Goal: Communication & Community: Participate in discussion

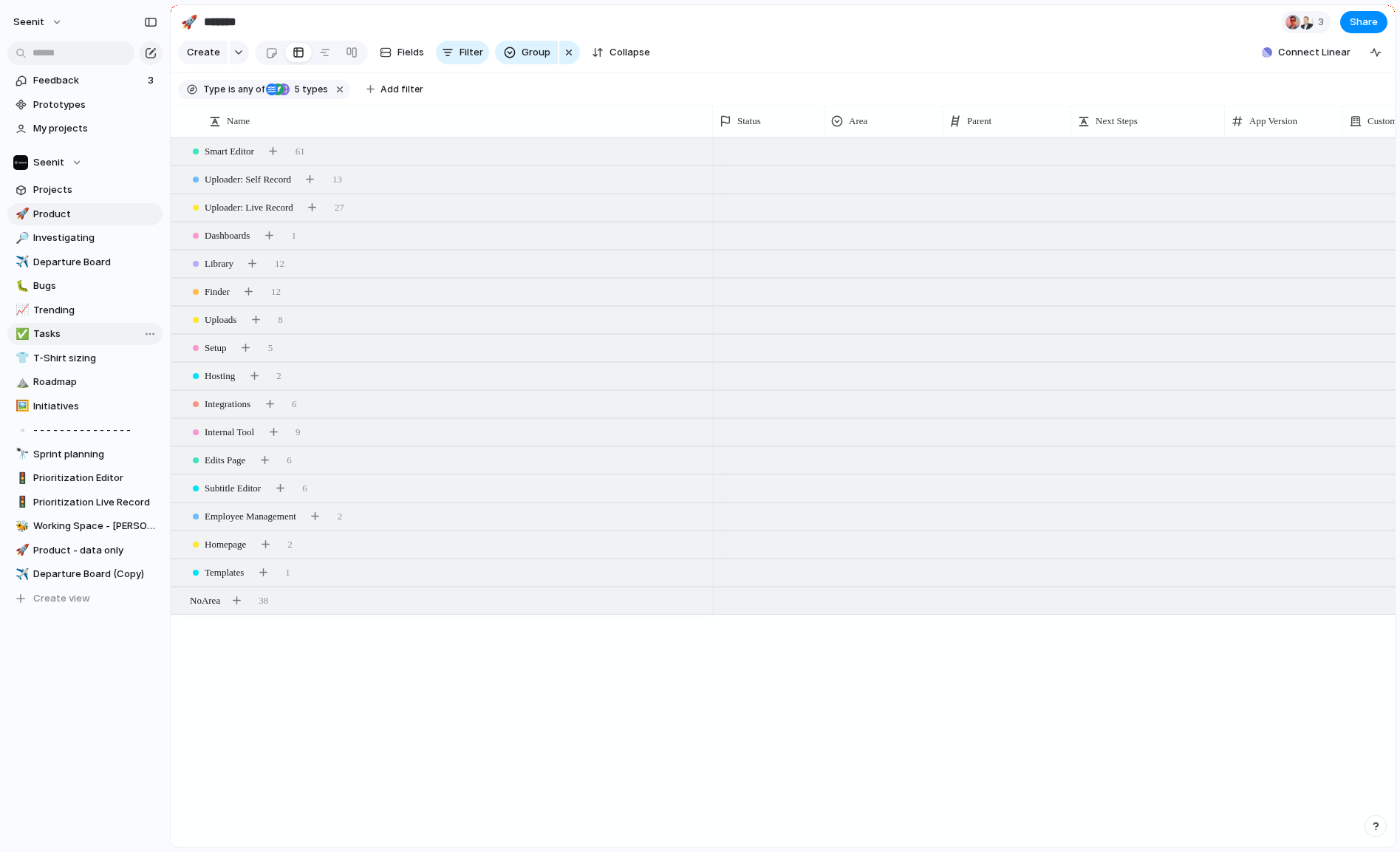
click at [57, 334] on span "Tasks" at bounding box center [95, 334] width 124 height 15
type input "*****"
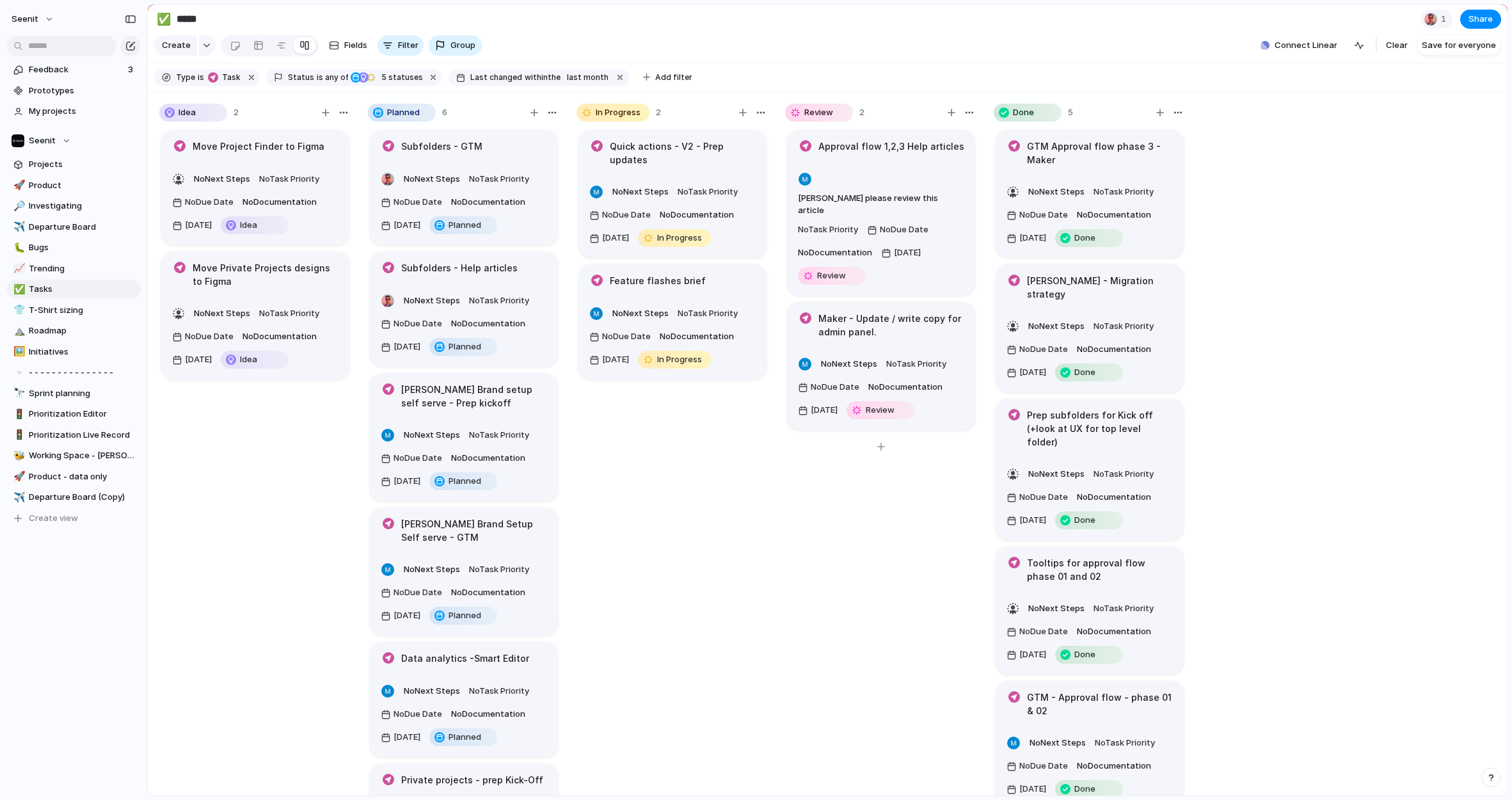
click at [883, 316] on article "Maker - Update / write copy for admin panel. No Next Steps No Task Priority No …" at bounding box center [881, 367] width 188 height 128
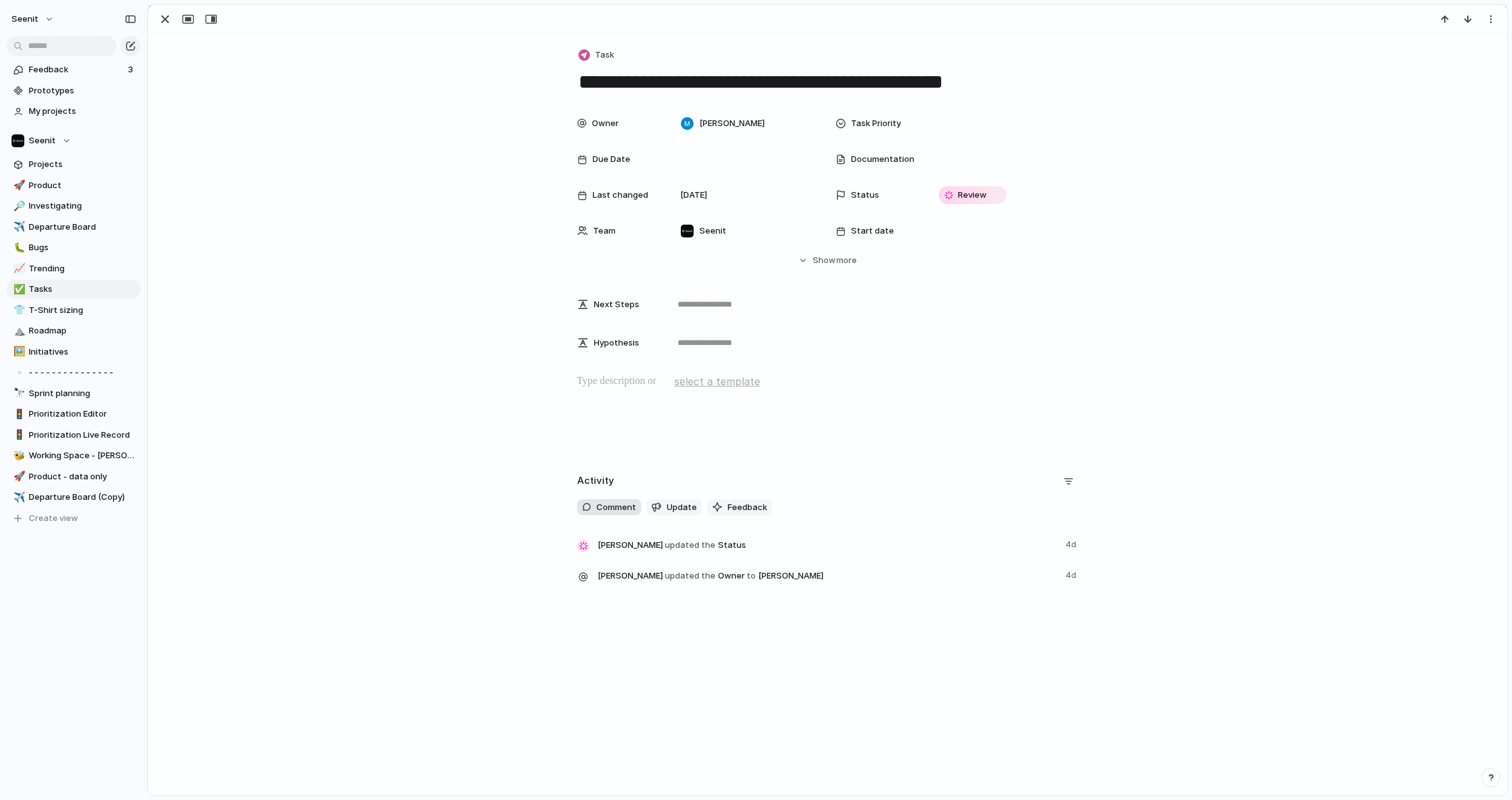
click at [613, 504] on span "Comment" at bounding box center [616, 508] width 40 height 13
click at [693, 124] on div at bounding box center [688, 124] width 13 height 13
click at [713, 199] on span "[PERSON_NAME]" at bounding box center [733, 196] width 66 height 13
click at [613, 509] on span "Comment" at bounding box center [616, 508] width 40 height 13
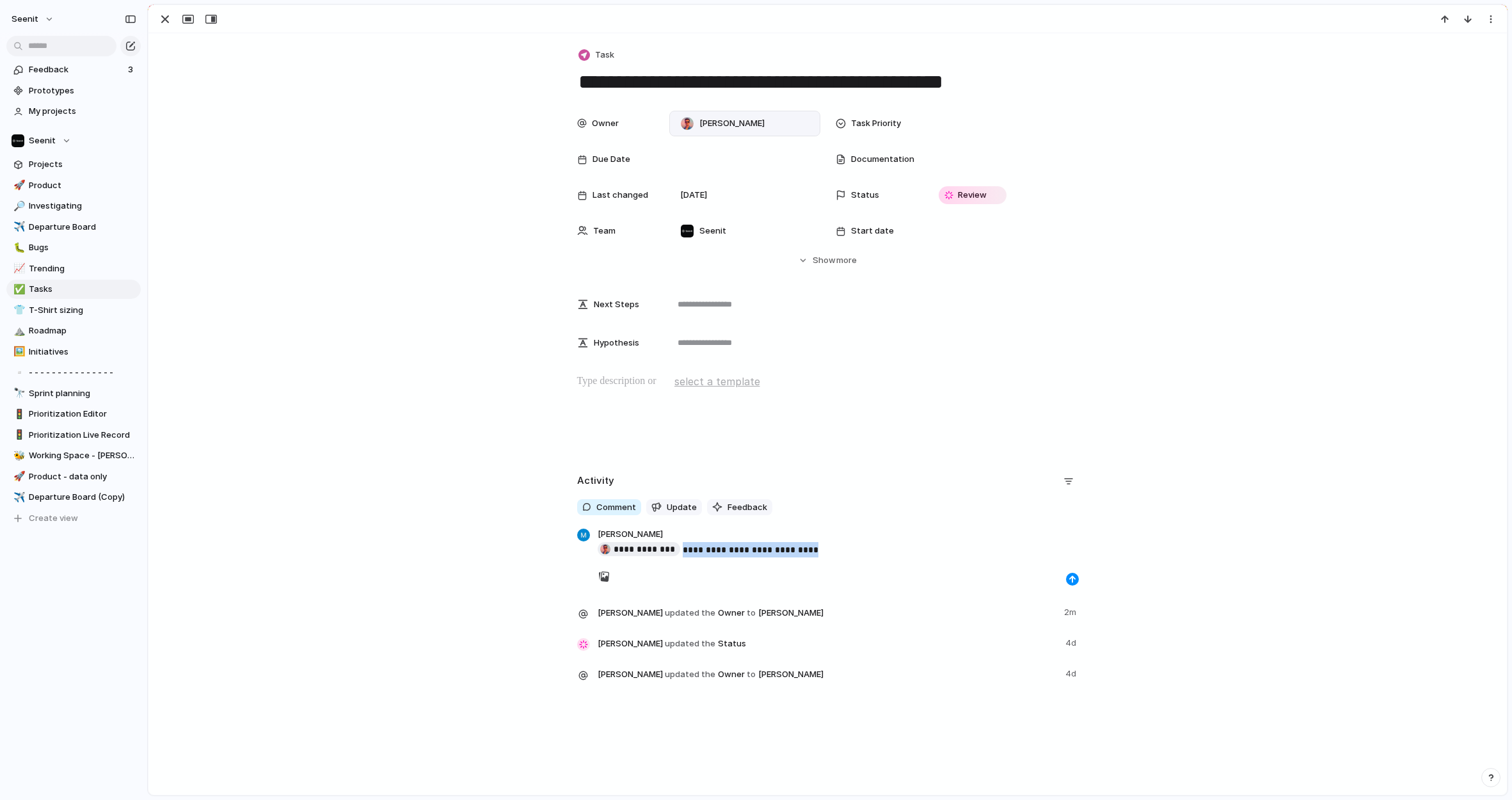
drag, startPoint x: 811, startPoint y: 547, endPoint x: 683, endPoint y: 547, distance: 128.0
click at [683, 547] on p "**********" at bounding box center [838, 549] width 481 height 15
click at [693, 119] on div at bounding box center [688, 124] width 13 height 13
click at [700, 174] on div "Mike Harris" at bounding box center [724, 176] width 84 height 13
drag, startPoint x: 851, startPoint y: 513, endPoint x: 676, endPoint y: 521, distance: 175.2
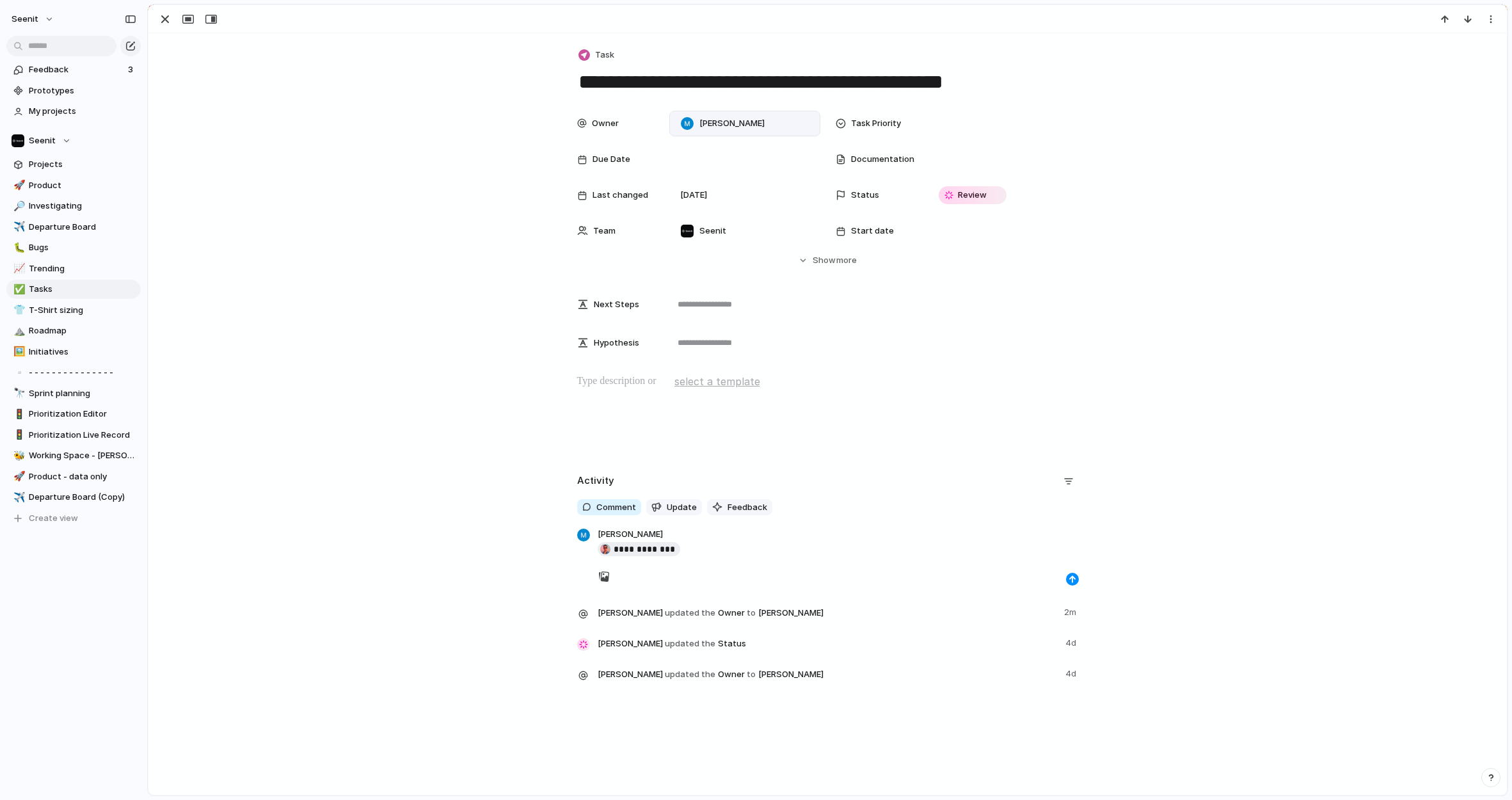
click at [849, 513] on div "Comment Update Feedback" at bounding box center [828, 507] width 502 height 17
click at [621, 551] on span "**********" at bounding box center [644, 549] width 63 height 15
click at [686, 549] on p "**********" at bounding box center [838, 549] width 481 height 15
drag, startPoint x: 474, startPoint y: 550, endPoint x: 558, endPoint y: 550, distance: 84.0
click at [474, 550] on div "Mike Harris George Barlow David Thompson" at bounding box center [756, 400] width 1512 height 800
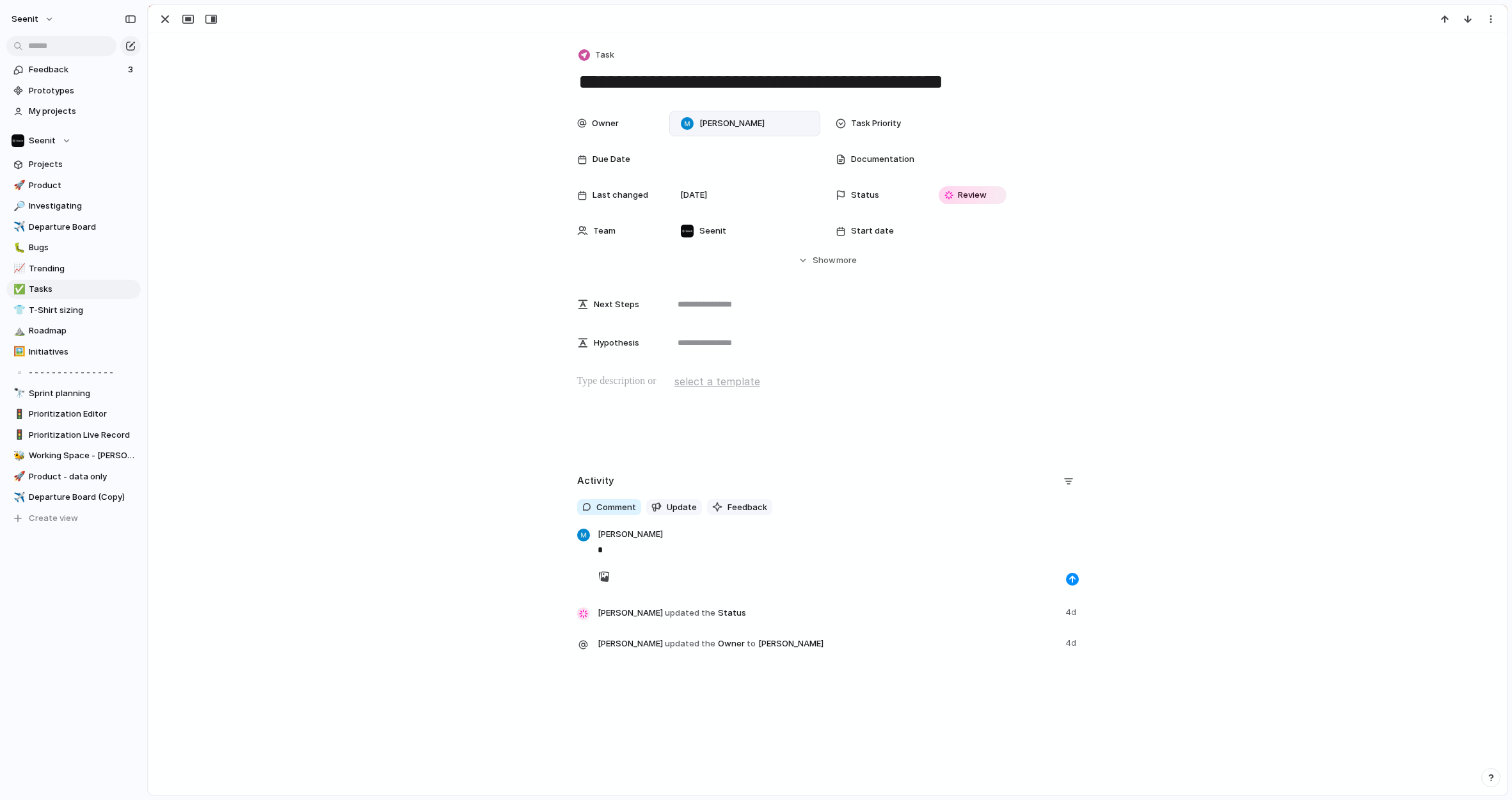
click at [615, 550] on p "*" at bounding box center [838, 549] width 481 height 15
click at [499, 556] on div "Activity Comment Update Feedback Mike Harris Mike Harris updated the Status 4d …" at bounding box center [828, 568] width 1328 height 194
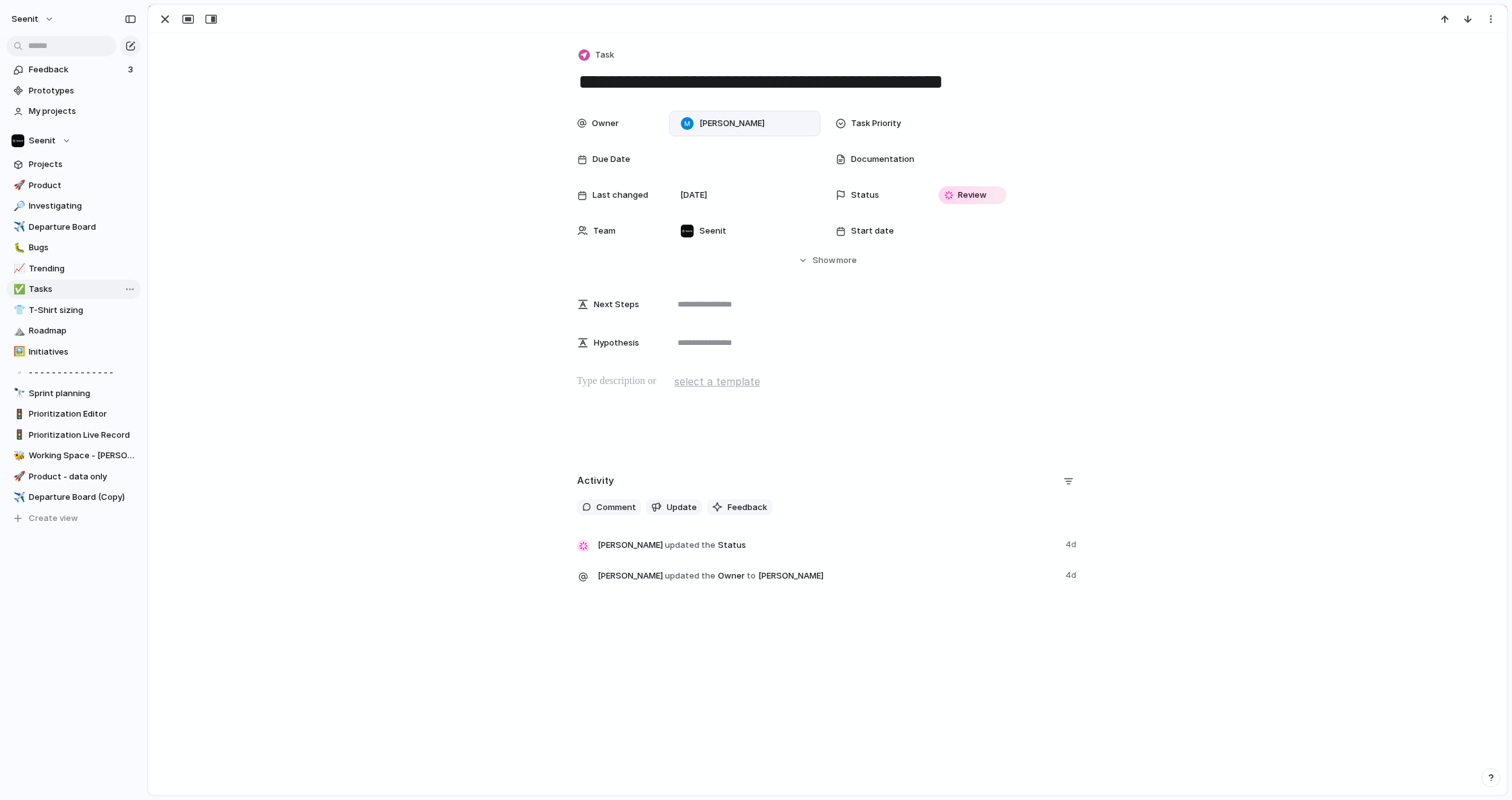
click at [48, 288] on span "Tasks" at bounding box center [82, 289] width 107 height 13
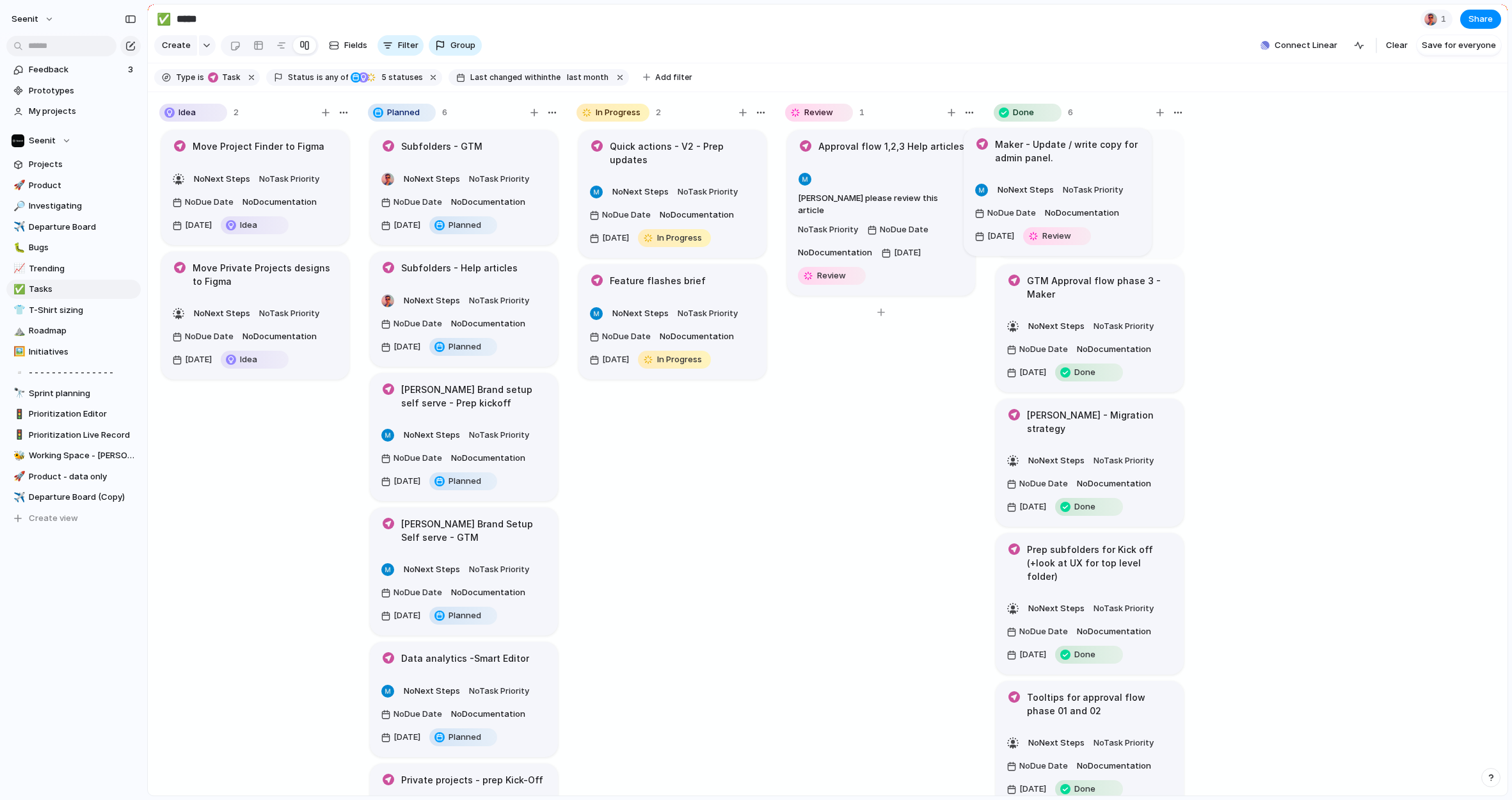
drag, startPoint x: 865, startPoint y: 325, endPoint x: 1053, endPoint y: 173, distance: 241.8
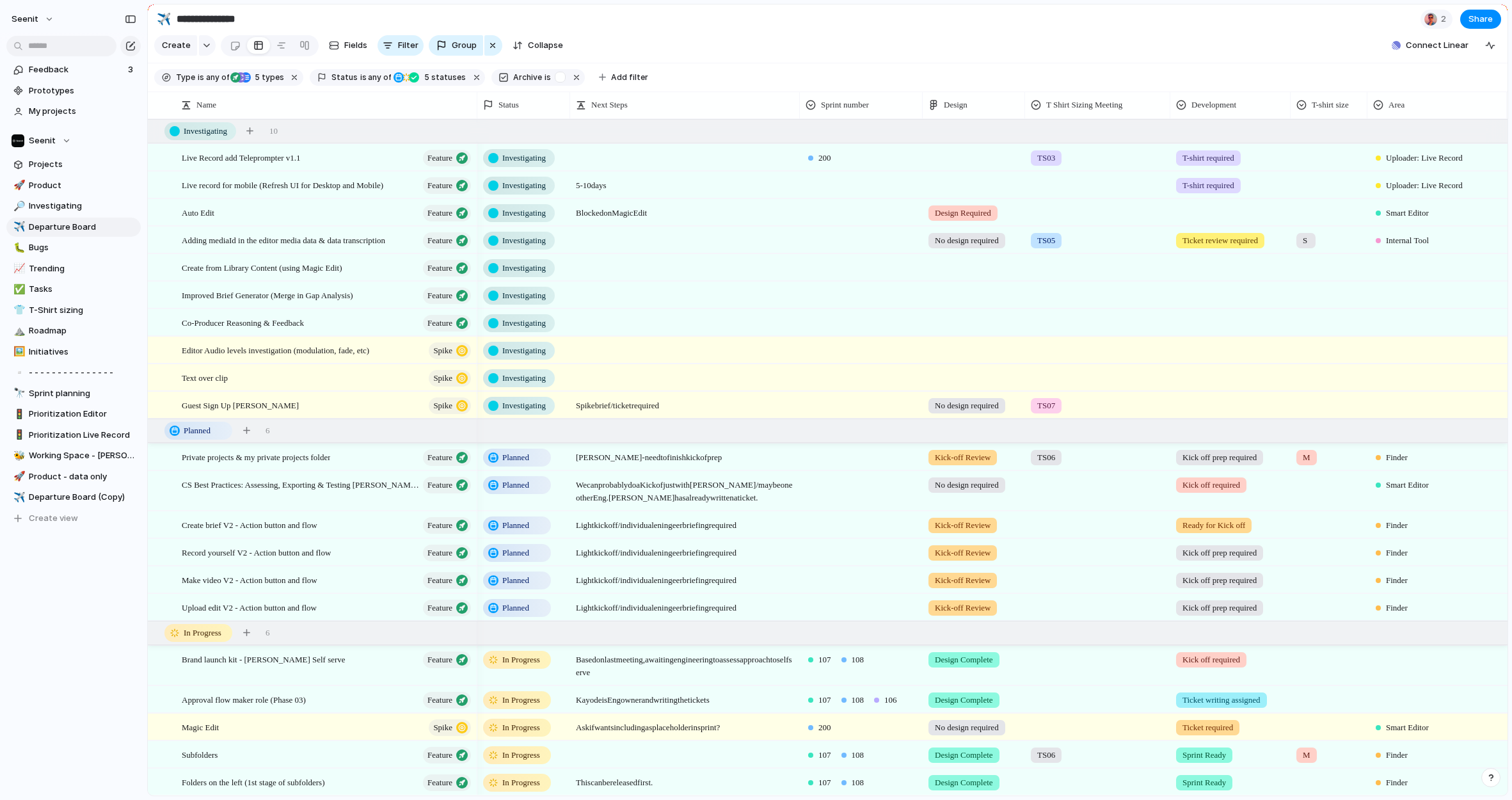
scroll to position [46, 0]
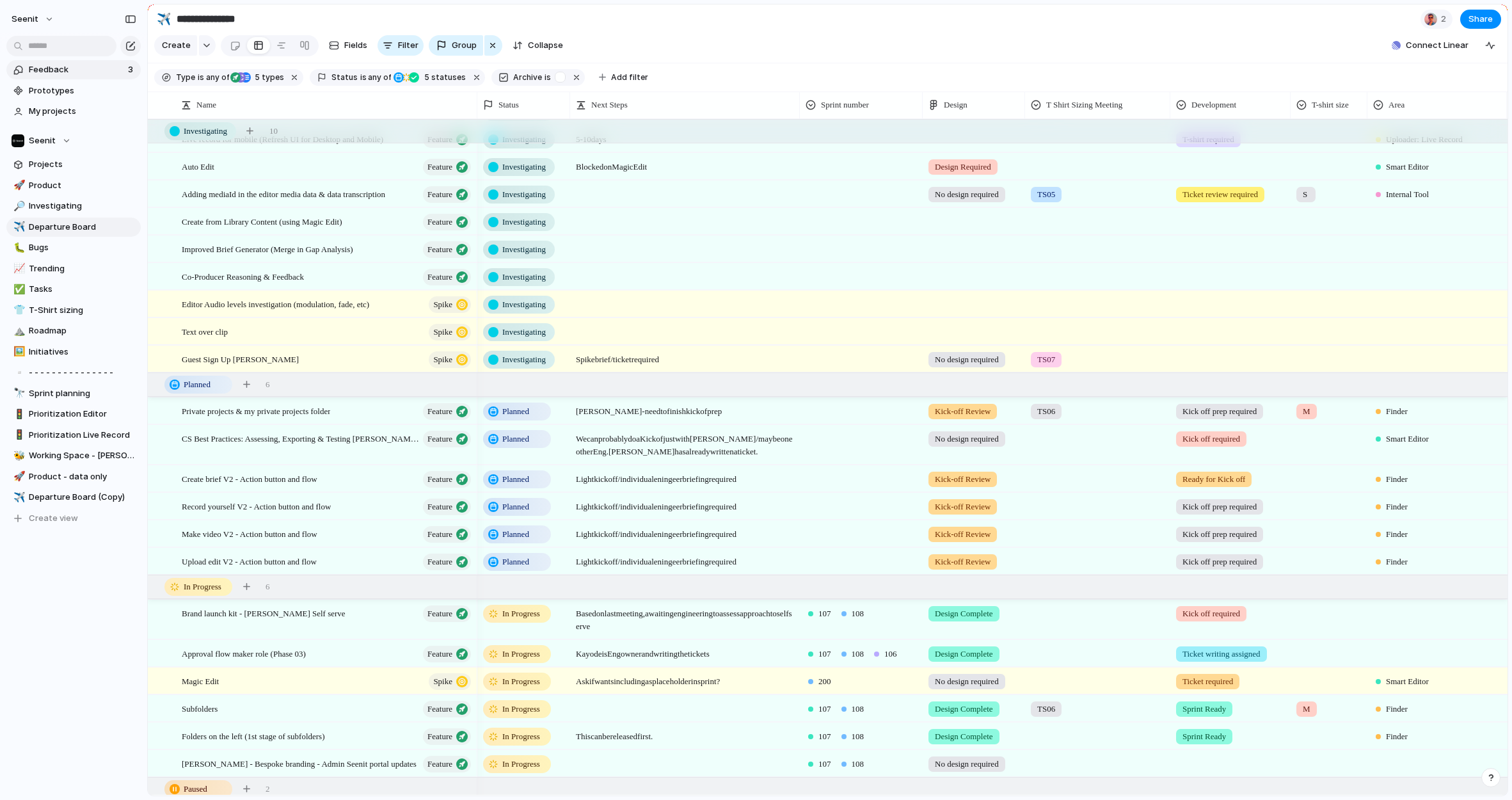
click at [50, 67] on span "Feedback" at bounding box center [76, 70] width 95 height 13
